Goal: Information Seeking & Learning: Learn about a topic

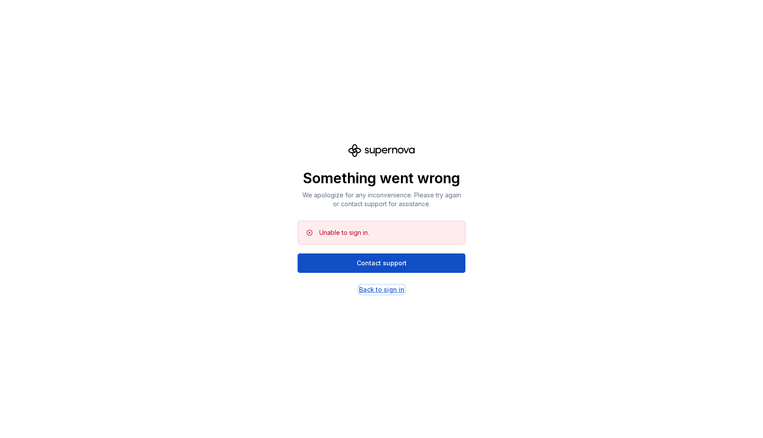
click at [364, 291] on div "Back to sign in" at bounding box center [381, 289] width 45 height 9
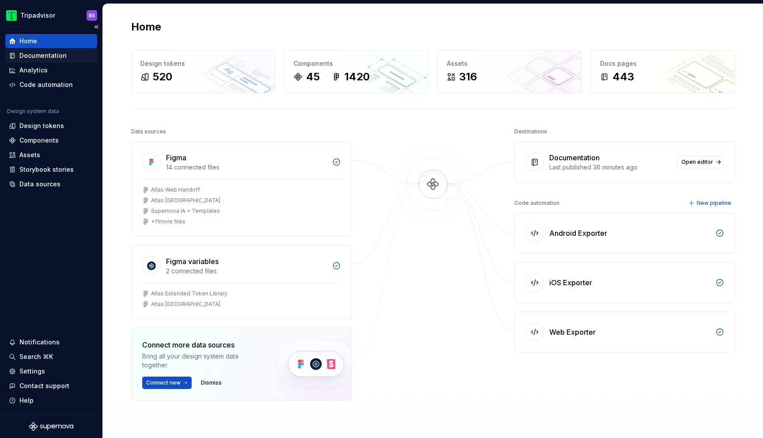
click at [35, 61] on div "Documentation" at bounding box center [51, 56] width 92 height 14
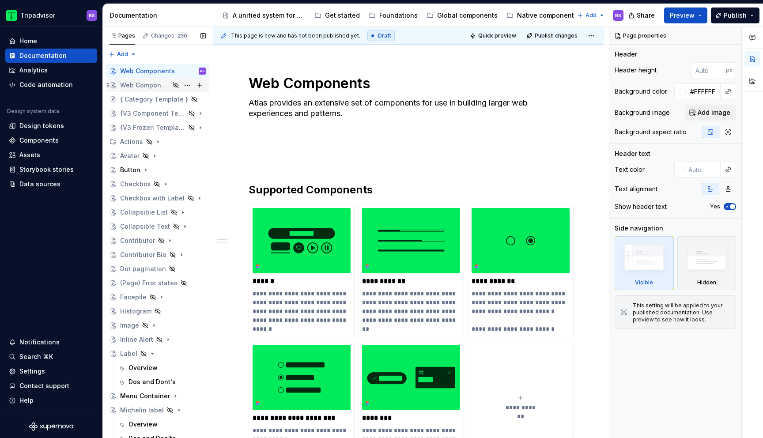
click at [145, 85] on div "Web Components" at bounding box center [144, 85] width 49 height 9
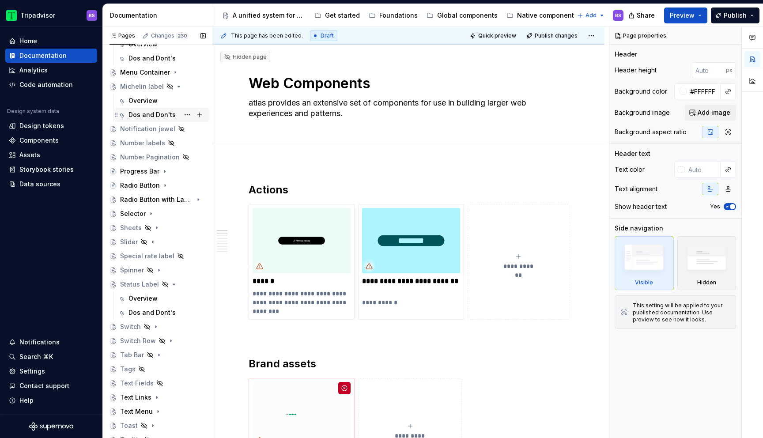
scroll to position [359, 0]
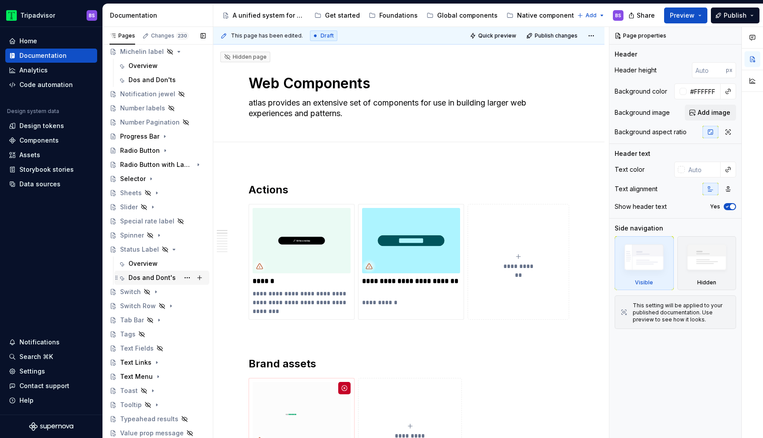
click at [148, 281] on div "Dos and Dont's" at bounding box center [152, 277] width 47 height 9
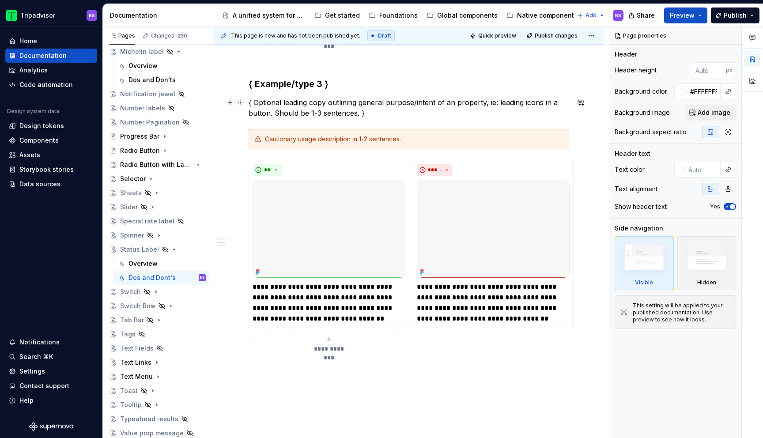
scroll to position [700, 0]
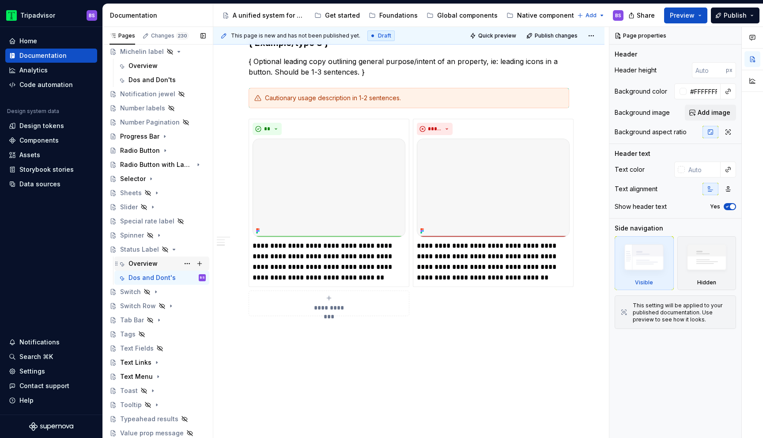
click at [164, 261] on div "Overview" at bounding box center [167, 263] width 77 height 12
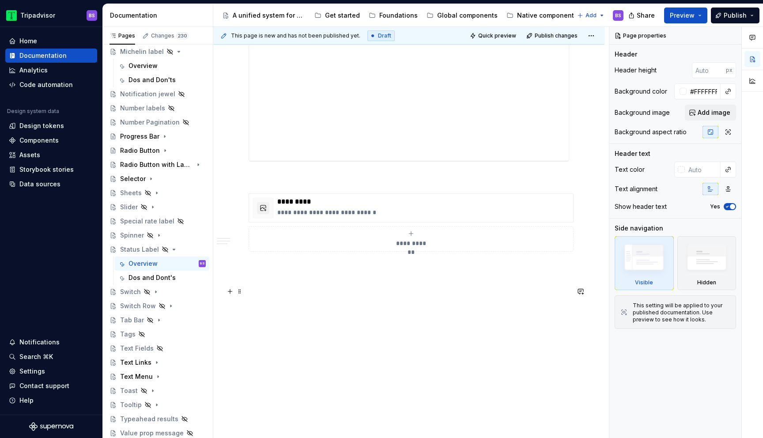
scroll to position [945, 0]
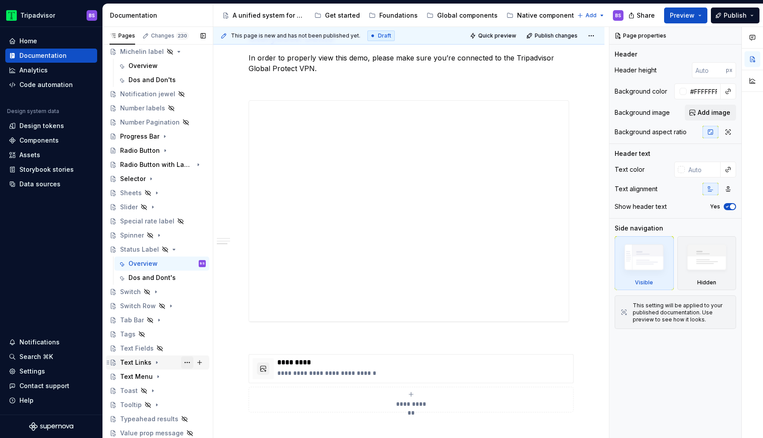
click at [189, 362] on button "Page tree" at bounding box center [187, 362] width 12 height 12
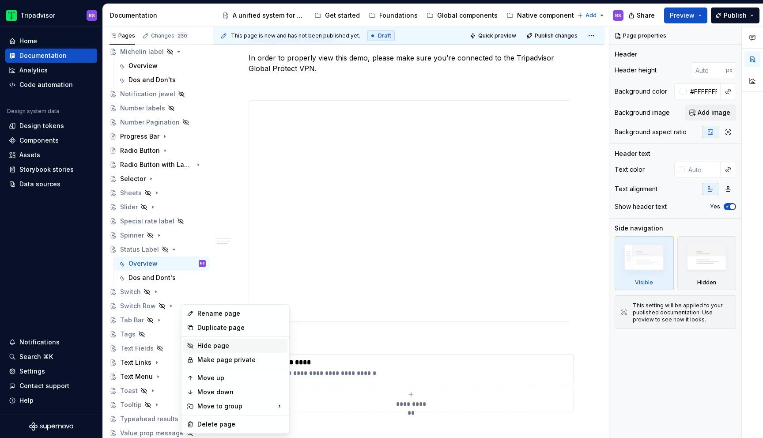
click at [219, 348] on div "Hide page" at bounding box center [240, 345] width 87 height 9
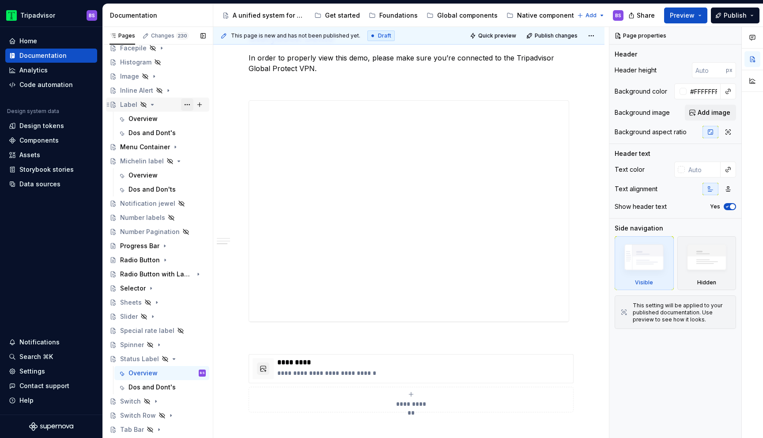
scroll to position [250, 0]
click at [460, 16] on div "Global components" at bounding box center [467, 15] width 61 height 9
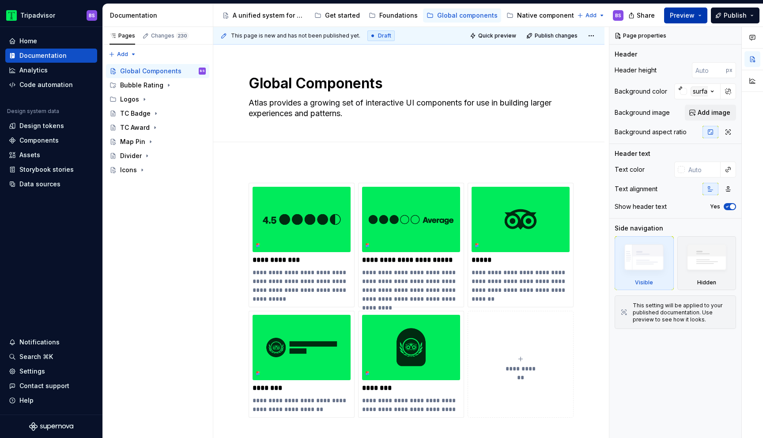
click at [696, 15] on button "Preview" at bounding box center [685, 16] width 43 height 16
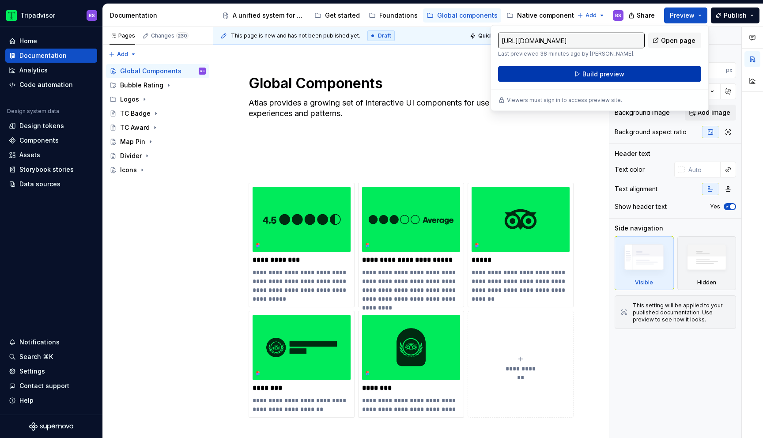
click at [594, 74] on span "Build preview" at bounding box center [604, 74] width 42 height 9
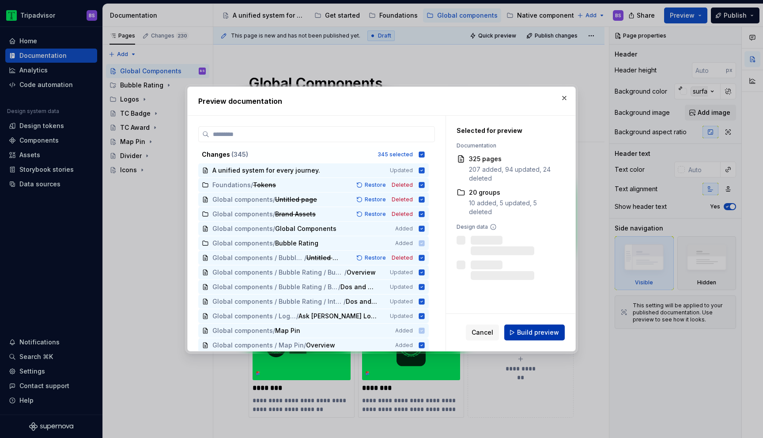
click at [518, 327] on button "Build preview" at bounding box center [534, 333] width 61 height 16
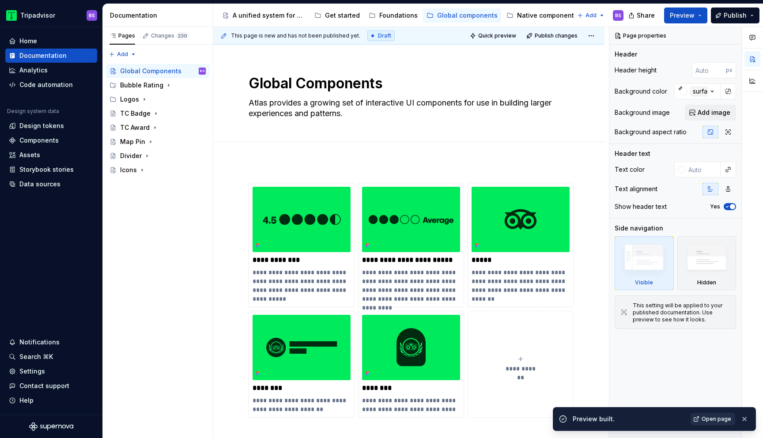
click at [720, 419] on span "Open page" at bounding box center [717, 419] width 30 height 7
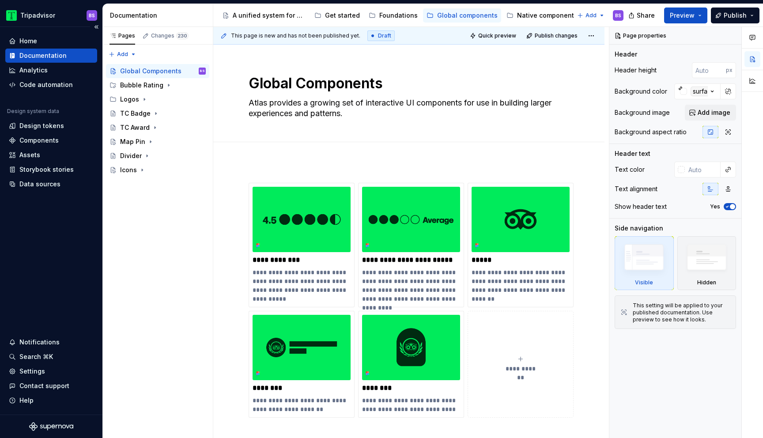
click at [48, 59] on div "Documentation" at bounding box center [42, 55] width 47 height 9
click at [399, 15] on div "Foundations" at bounding box center [398, 15] width 38 height 9
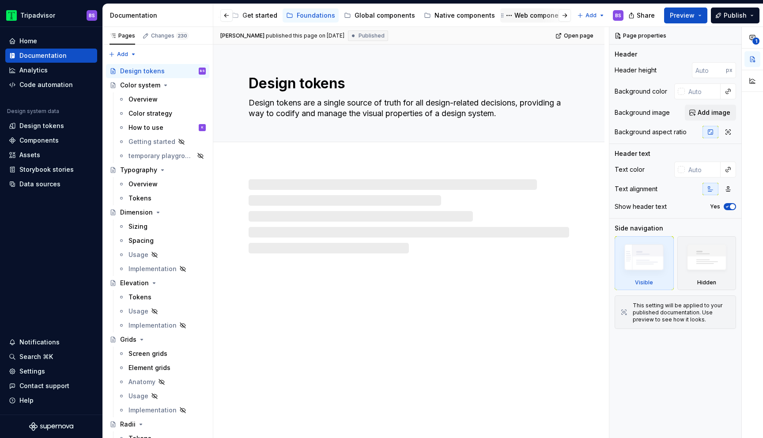
scroll to position [0, 91]
click at [525, 15] on div "Web components" at bounding box center [533, 15] width 54 height 9
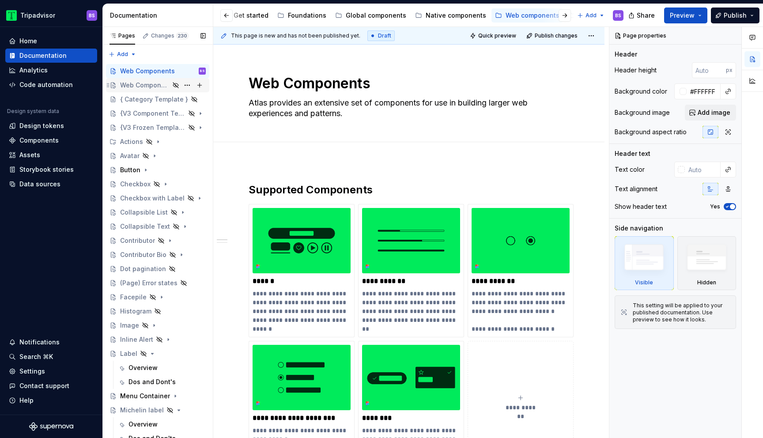
click at [148, 88] on div "Web Components" at bounding box center [144, 85] width 49 height 9
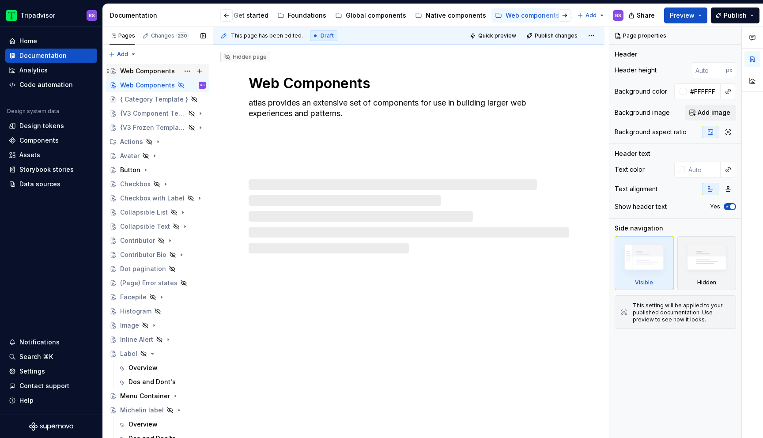
click at [148, 72] on div "Web Components" at bounding box center [147, 71] width 55 height 9
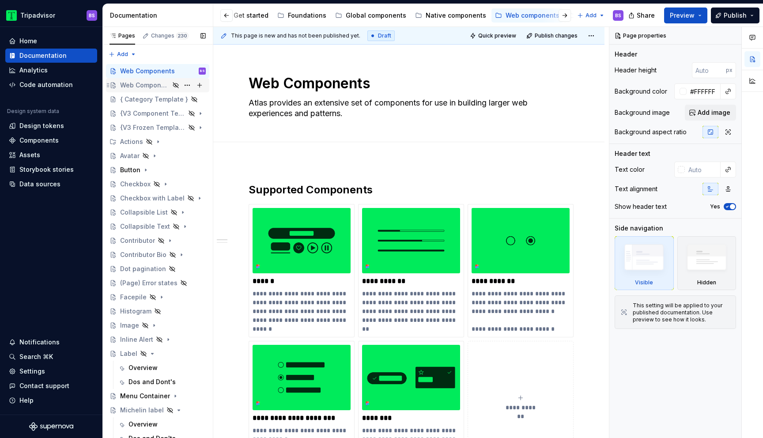
click at [159, 85] on div "Web Components" at bounding box center [144, 85] width 49 height 9
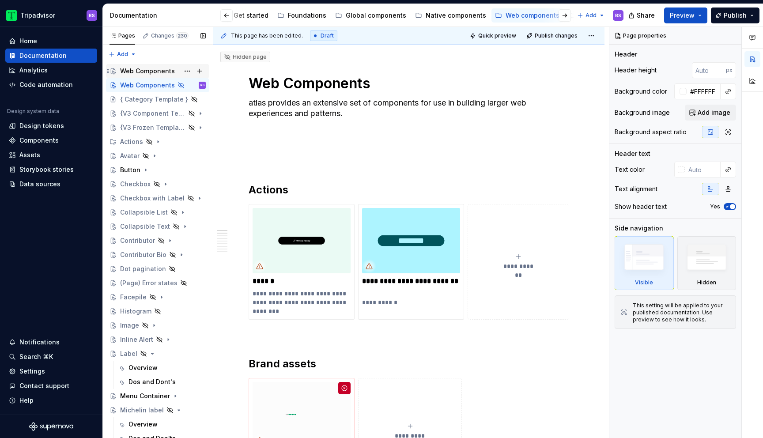
click at [145, 72] on div "Web Components" at bounding box center [147, 71] width 55 height 9
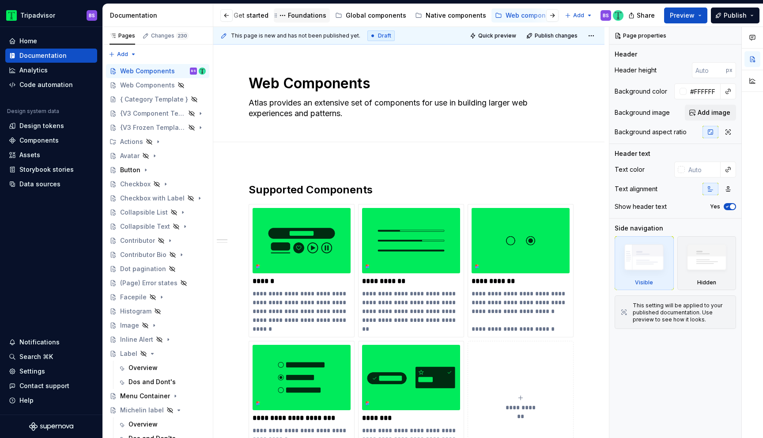
click at [299, 15] on div "Foundations" at bounding box center [307, 15] width 38 height 9
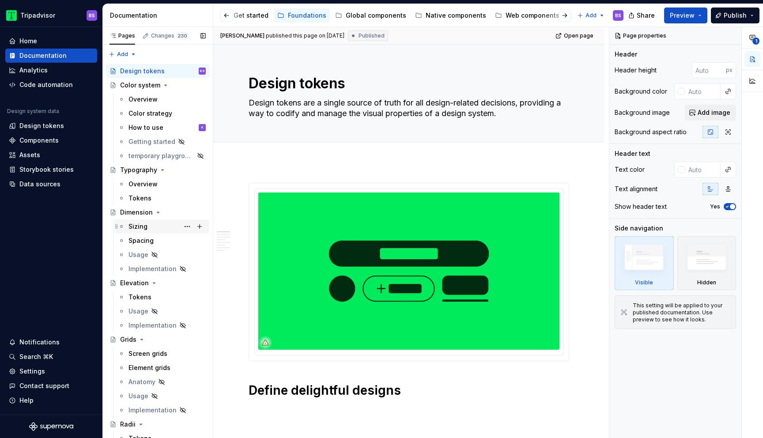
click at [151, 227] on div "Sizing" at bounding box center [167, 226] width 77 height 12
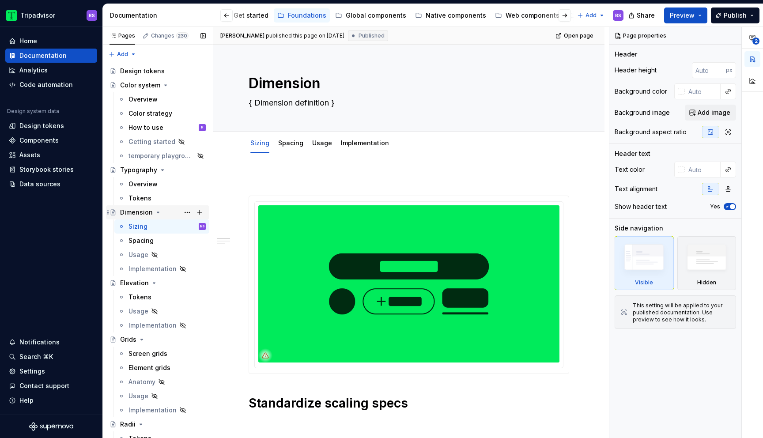
click at [151, 213] on div "Dimension" at bounding box center [163, 212] width 86 height 12
click at [319, 82] on textarea "Dimension" at bounding box center [407, 83] width 321 height 21
type textarea "*"
type textarea "Dimensions"
type textarea "*"
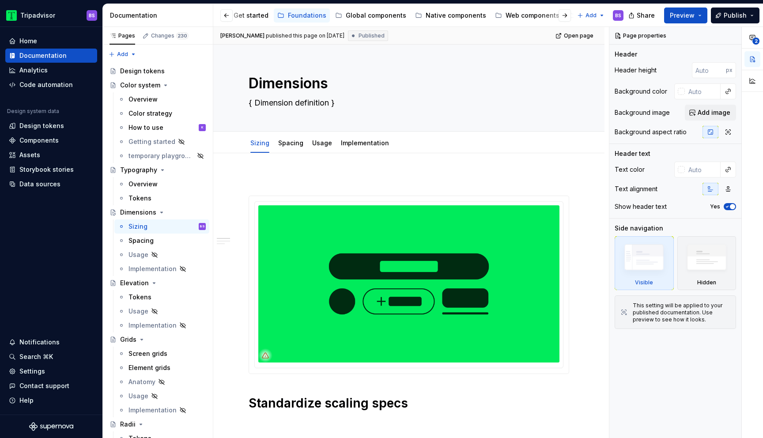
type textarea "Dimensions"
type textarea "*"
